Goal: Task Accomplishment & Management: Complete application form

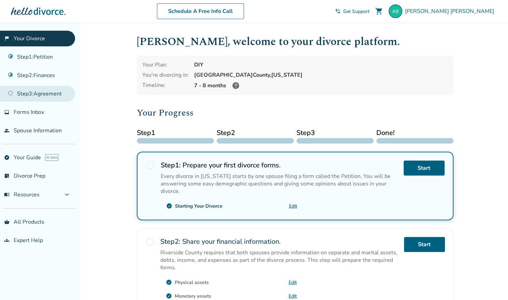
click at [15, 93] on link "Step 3 : Agreement" at bounding box center [37, 94] width 75 height 16
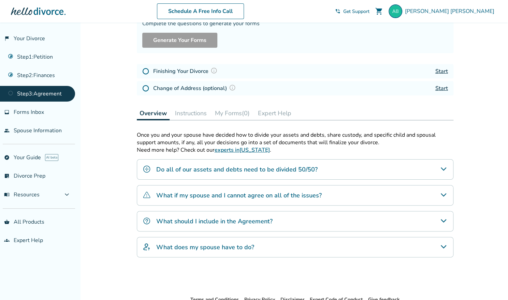
scroll to position [102, 0]
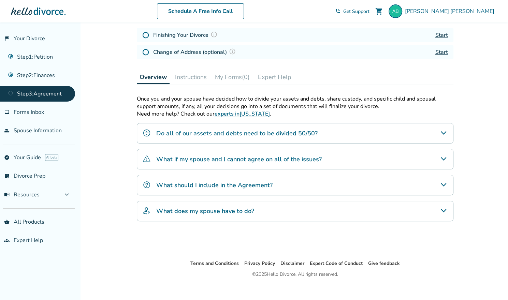
click at [238, 186] on h4 "What should I include in the Agreement?" at bounding box center [214, 185] width 116 height 9
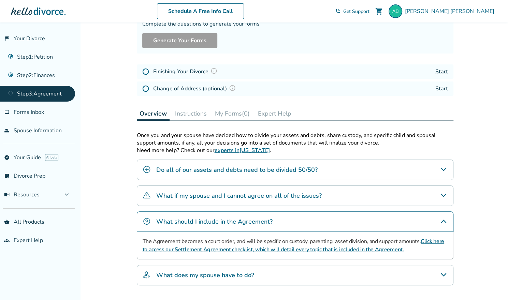
scroll to position [68, 0]
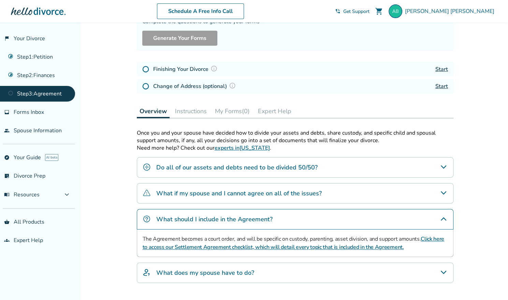
click at [221, 245] on link "Click here to access our Settlement Agreement checklist, which will detail ever…" at bounding box center [293, 243] width 301 height 16
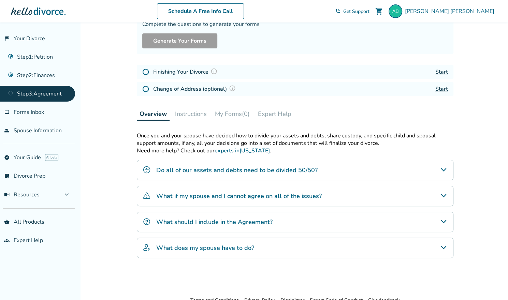
scroll to position [57, 0]
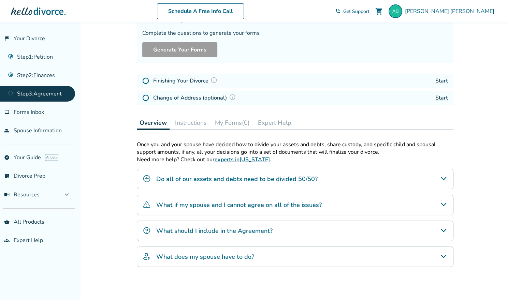
click at [193, 124] on button "Instructions" at bounding box center [190, 123] width 37 height 14
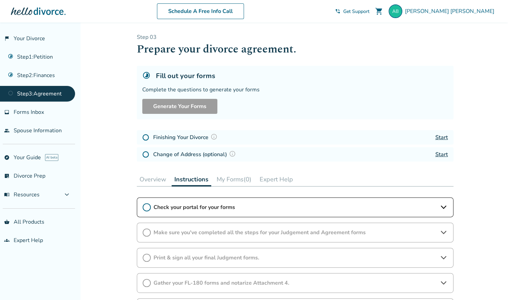
click at [228, 179] on button "My Forms (0)" at bounding box center [234, 180] width 40 height 14
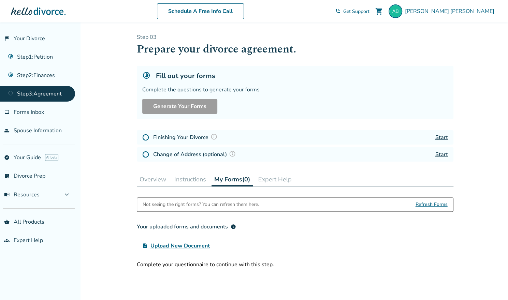
click at [269, 182] on button "Expert Help" at bounding box center [274, 180] width 39 height 14
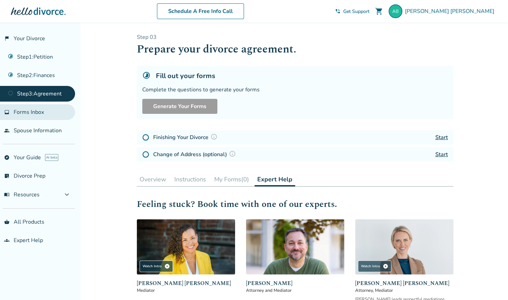
click at [42, 116] on link "inbox Forms Inbox" at bounding box center [37, 112] width 75 height 16
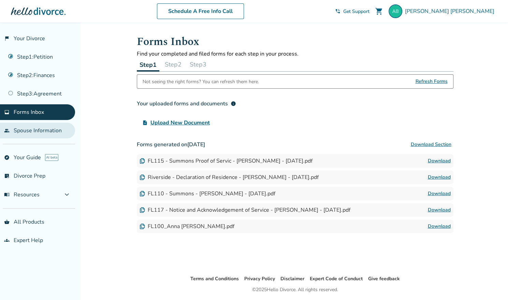
click at [41, 133] on link "people Spouse Information" at bounding box center [37, 131] width 75 height 16
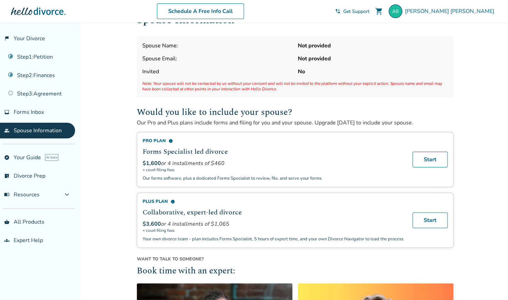
scroll to position [12, 0]
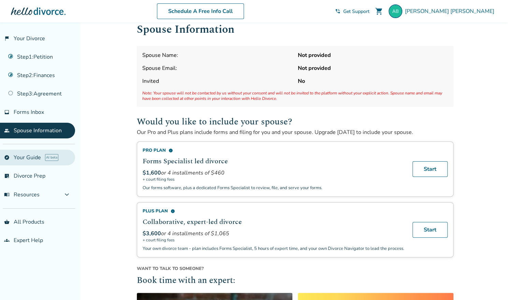
click at [28, 161] on link "explore Your Guide AI beta" at bounding box center [37, 158] width 75 height 16
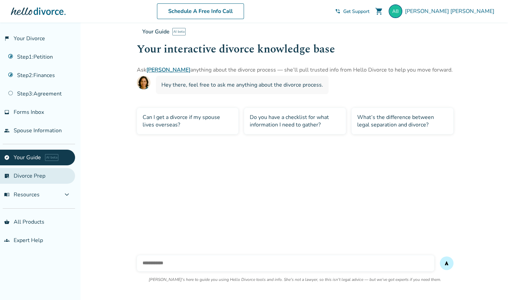
click at [31, 176] on link "list_alt_check Divorce Prep" at bounding box center [37, 176] width 75 height 16
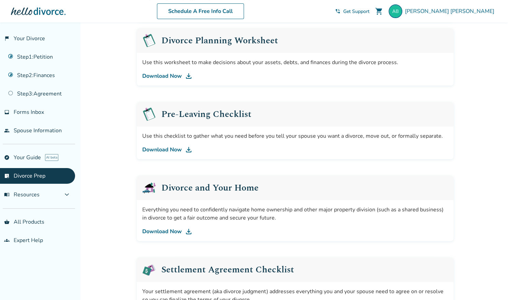
scroll to position [115, 0]
click at [165, 148] on link "Download Now" at bounding box center [294, 149] width 305 height 8
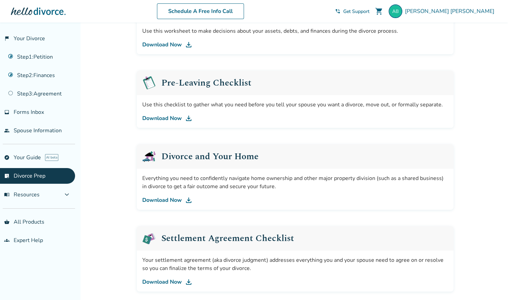
scroll to position [183, 0]
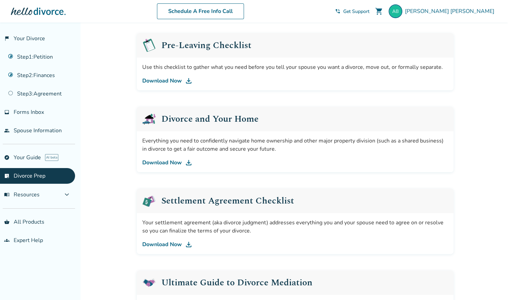
click at [170, 242] on link "Download Now" at bounding box center [294, 244] width 305 height 8
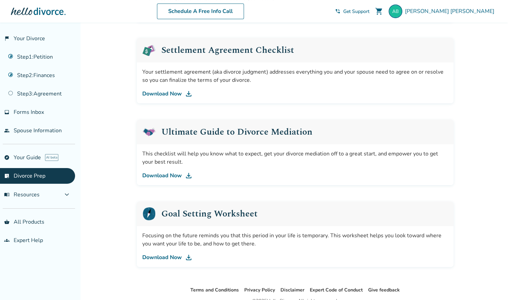
scroll to position [353, 0]
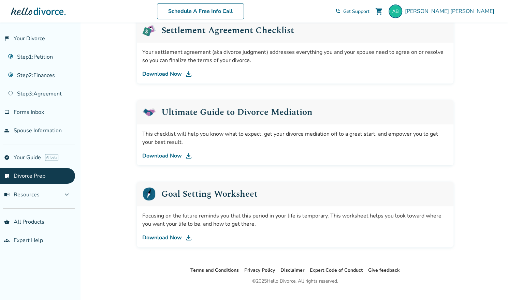
click at [160, 153] on link "Download Now" at bounding box center [294, 156] width 305 height 8
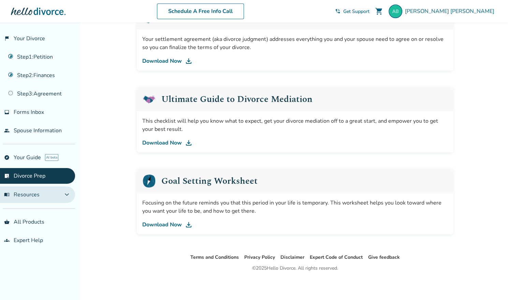
click at [65, 195] on span "expand_more" at bounding box center [67, 195] width 8 height 8
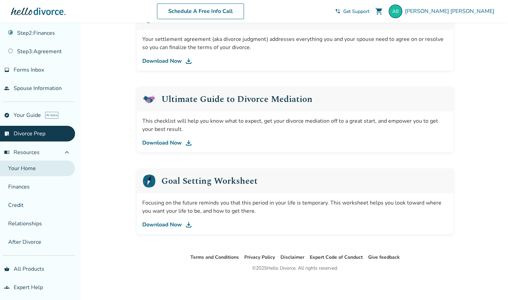
scroll to position [0, 0]
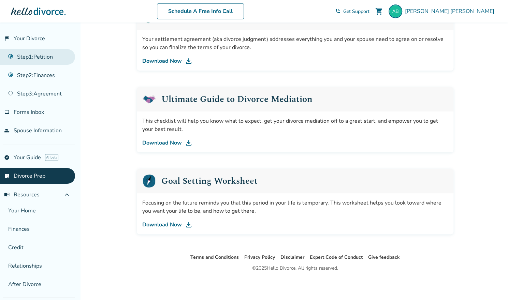
click at [44, 60] on link "Step 1 : Petition" at bounding box center [37, 57] width 75 height 16
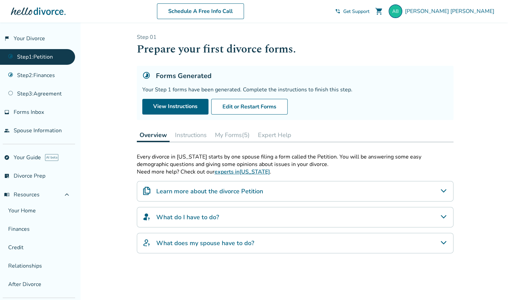
click at [198, 137] on button "Instructions" at bounding box center [190, 135] width 37 height 14
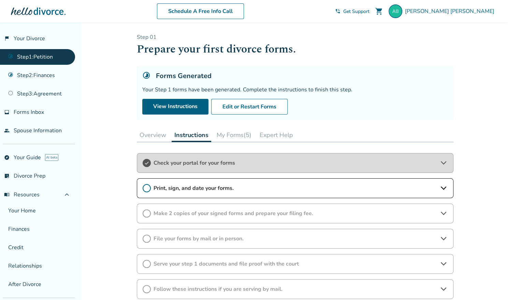
click at [195, 163] on span "Check your portal for your forms" at bounding box center [294, 163] width 283 height 8
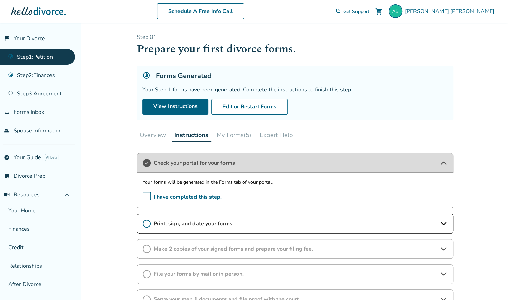
click at [195, 163] on span "Check your portal for your forms" at bounding box center [294, 163] width 283 height 8
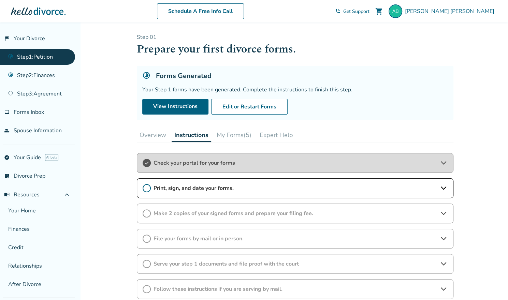
click at [195, 163] on span "Check your portal for your forms" at bounding box center [294, 163] width 283 height 8
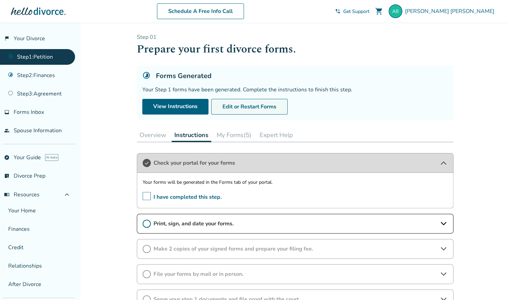
click at [260, 107] on button "Edit or Restart Forms" at bounding box center [249, 107] width 76 height 16
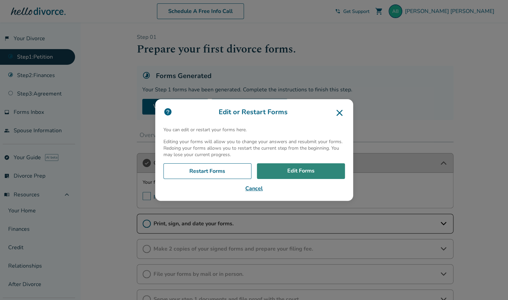
click at [283, 175] on link "Edit Forms" at bounding box center [301, 171] width 88 height 16
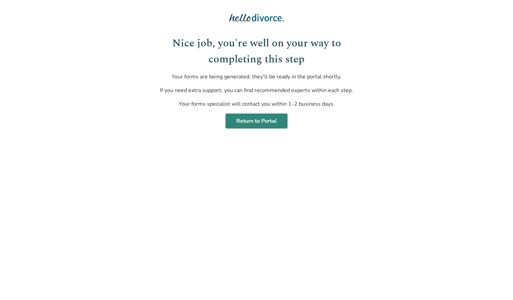
click at [263, 122] on link "Return to Portal" at bounding box center [256, 121] width 62 height 15
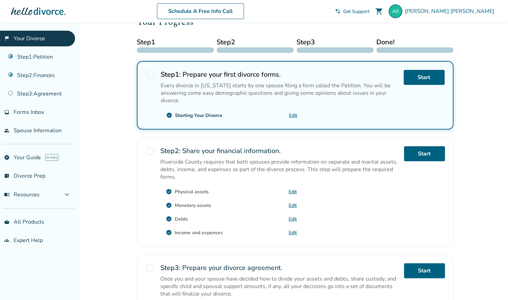
scroll to position [80, 0]
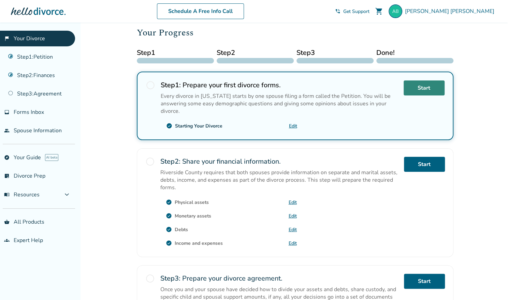
click at [422, 86] on link "Start" at bounding box center [423, 87] width 41 height 15
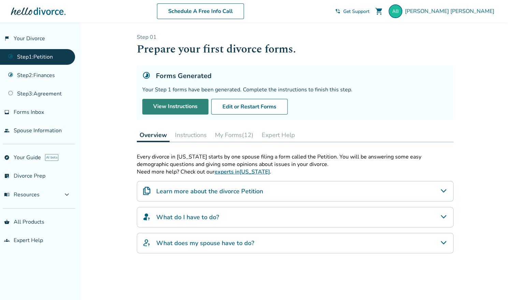
click at [171, 104] on link "View Instructions" at bounding box center [175, 107] width 66 height 16
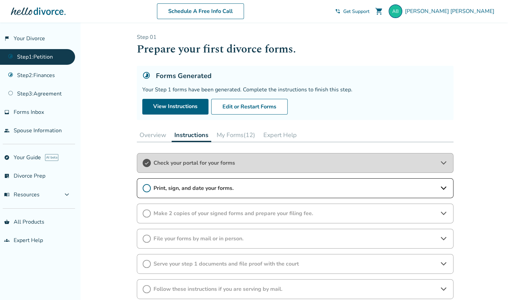
click at [188, 185] on span "Print, sign, and date your forms." at bounding box center [294, 188] width 283 height 8
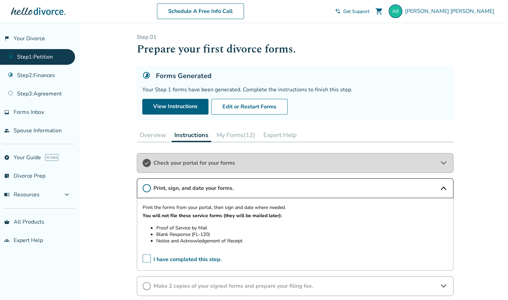
click at [188, 185] on span "Print, sign, and date your forms." at bounding box center [294, 188] width 283 height 8
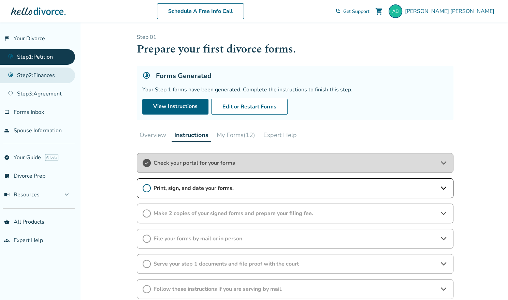
click at [46, 75] on link "Step 2 : Finances" at bounding box center [37, 76] width 75 height 16
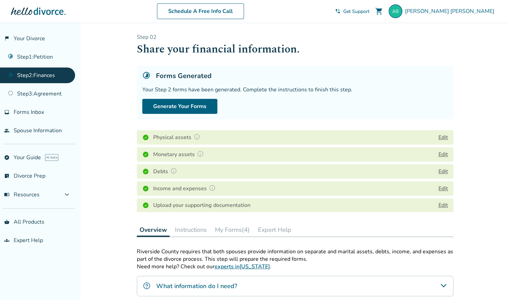
click at [199, 230] on button "Instructions" at bounding box center [190, 230] width 37 height 14
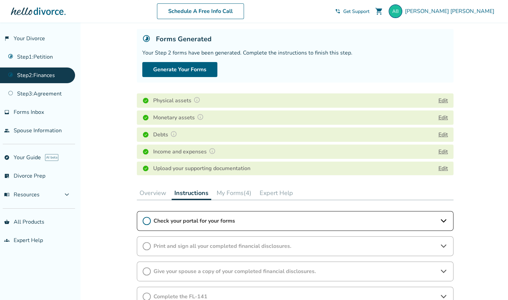
scroll to position [68, 0]
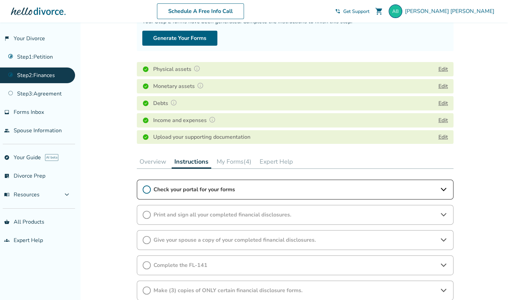
click at [202, 193] on span "Check your portal for your forms" at bounding box center [294, 190] width 283 height 8
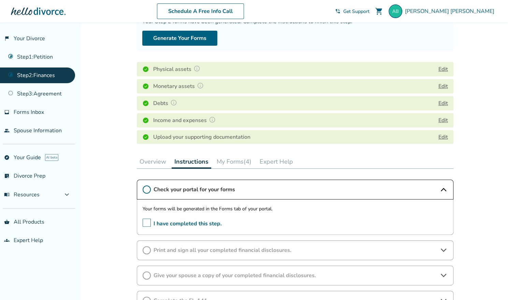
click at [202, 193] on span "Check your portal for your forms" at bounding box center [294, 190] width 283 height 8
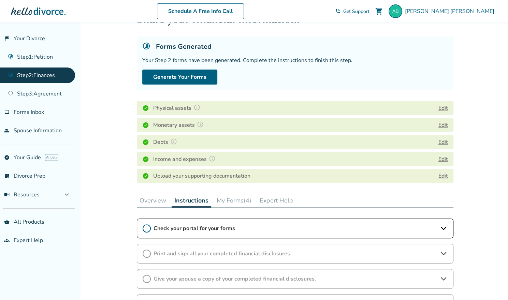
scroll to position [0, 0]
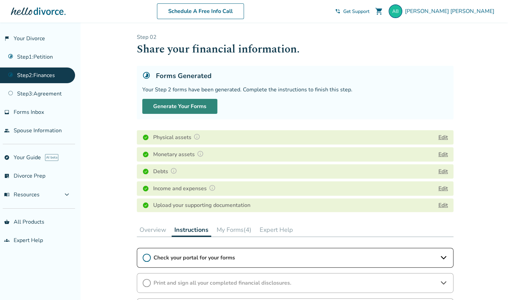
click at [169, 105] on button "Generate Your Forms" at bounding box center [179, 106] width 75 height 15
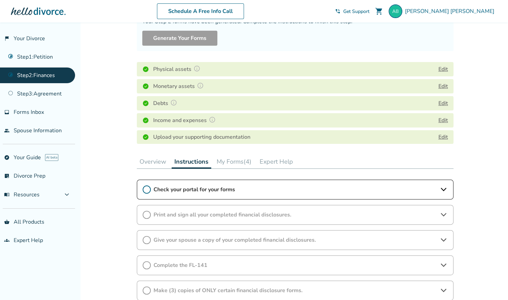
click at [232, 161] on button "My Forms (4)" at bounding box center [234, 162] width 40 height 14
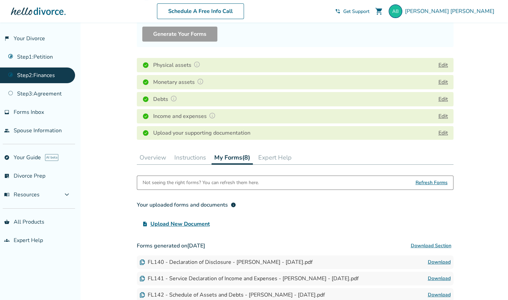
scroll to position [34, 0]
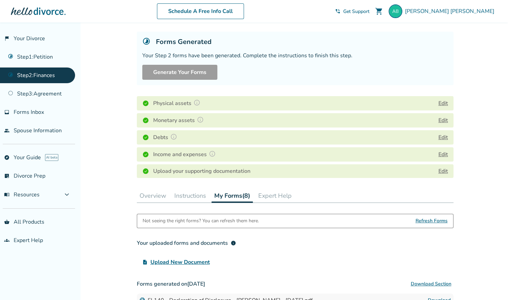
click at [270, 197] on button "Expert Help" at bounding box center [274, 196] width 39 height 14
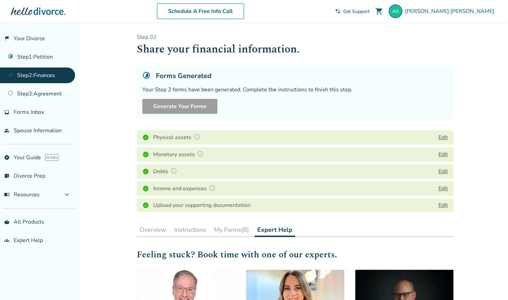
click at [183, 232] on button "Instructions" at bounding box center [189, 230] width 37 height 14
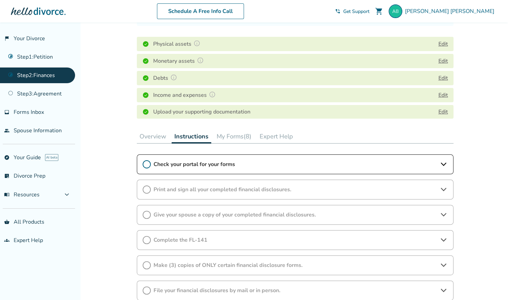
scroll to position [102, 0]
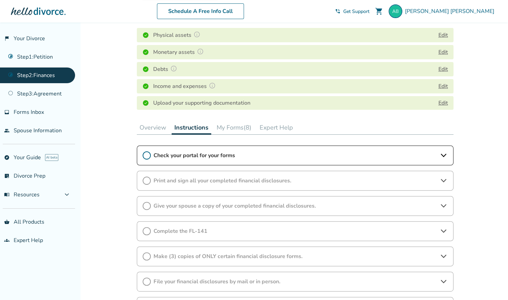
click at [216, 156] on span "Check your portal for your forms" at bounding box center [294, 156] width 283 height 8
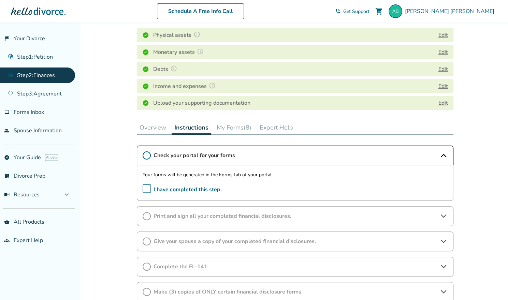
click at [146, 188] on span "I have completed this step." at bounding box center [182, 189] width 79 height 11
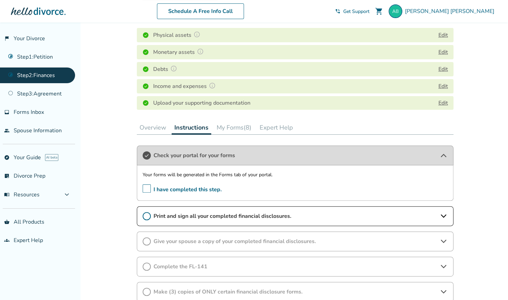
click at [213, 215] on span "Print and sign all your completed financial disclosures." at bounding box center [294, 216] width 283 height 8
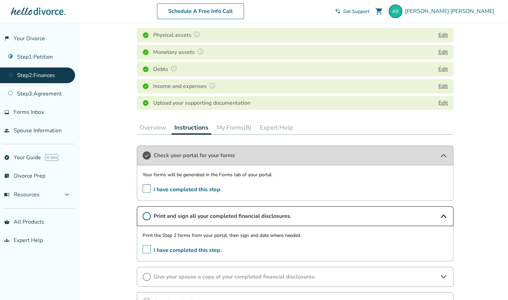
scroll to position [136, 0]
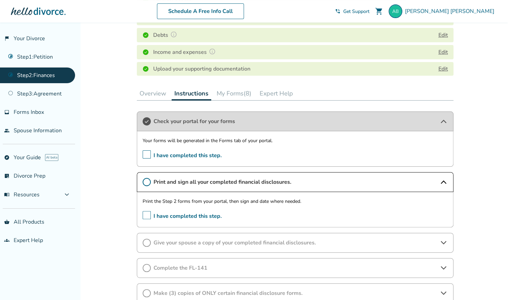
click at [205, 181] on span "Print and sign all your completed financial disclosures." at bounding box center [294, 182] width 283 height 8
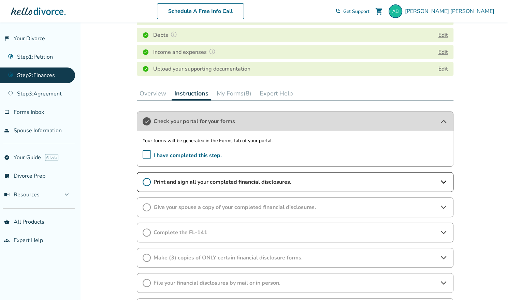
click at [121, 176] on div "Added to cart Step 0 2 Share your financial information. Forms Generated Your S…" at bounding box center [254, 131] width 508 height 491
click at [440, 121] on icon at bounding box center [443, 121] width 8 height 8
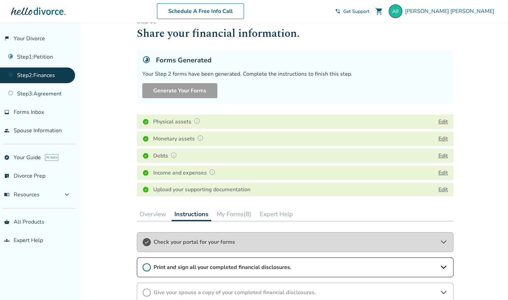
scroll to position [5, 0]
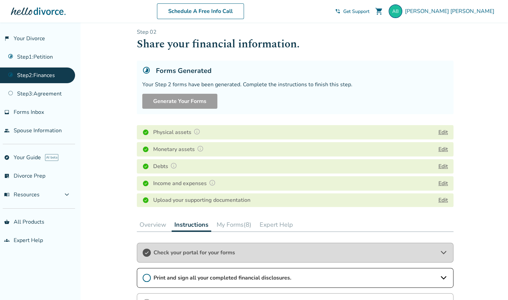
click at [196, 131] on img at bounding box center [196, 131] width 7 height 7
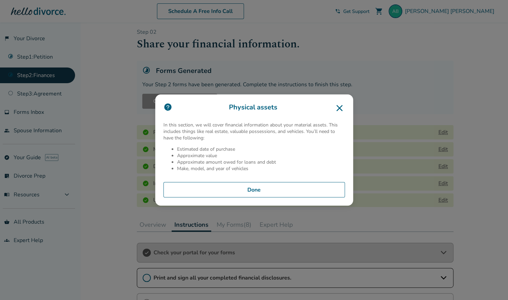
click at [207, 189] on button "Done" at bounding box center [253, 190] width 181 height 16
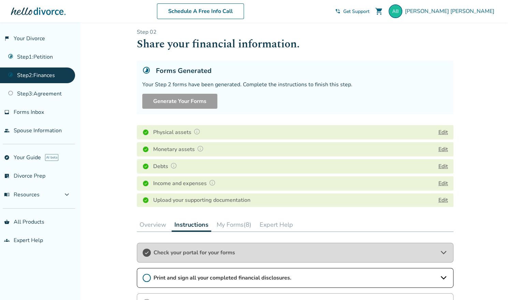
click at [441, 133] on button "Edit" at bounding box center [443, 132] width 10 height 8
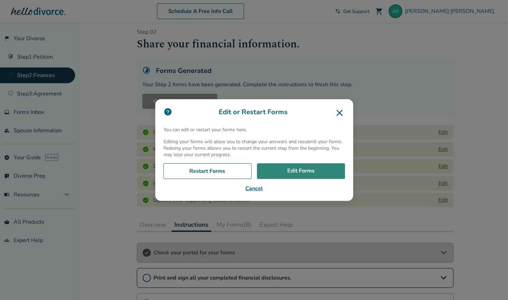
click at [281, 171] on link "Edit Forms" at bounding box center [301, 171] width 88 height 16
